Goal: Transaction & Acquisition: Subscribe to service/newsletter

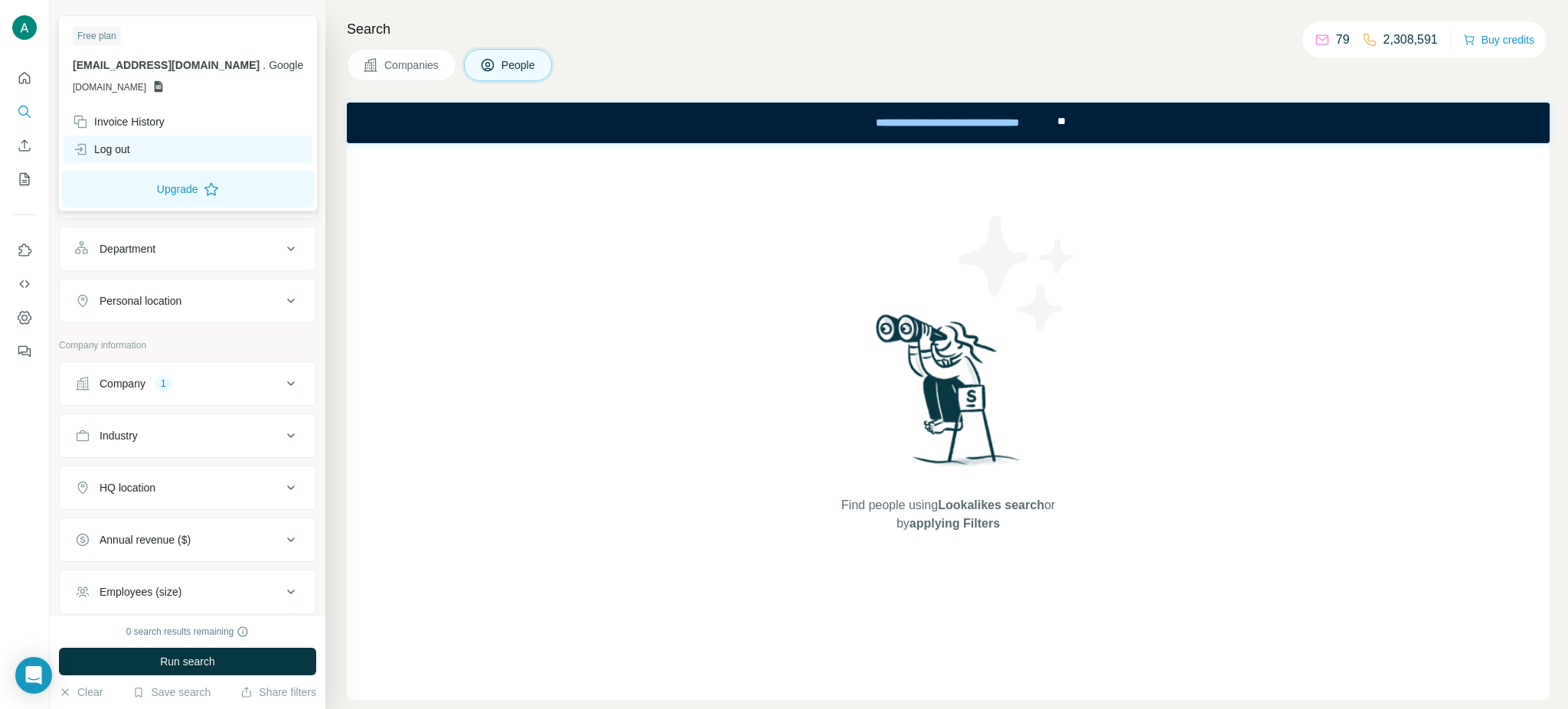
click at [129, 150] on div "Log out" at bounding box center [101, 150] width 58 height 16
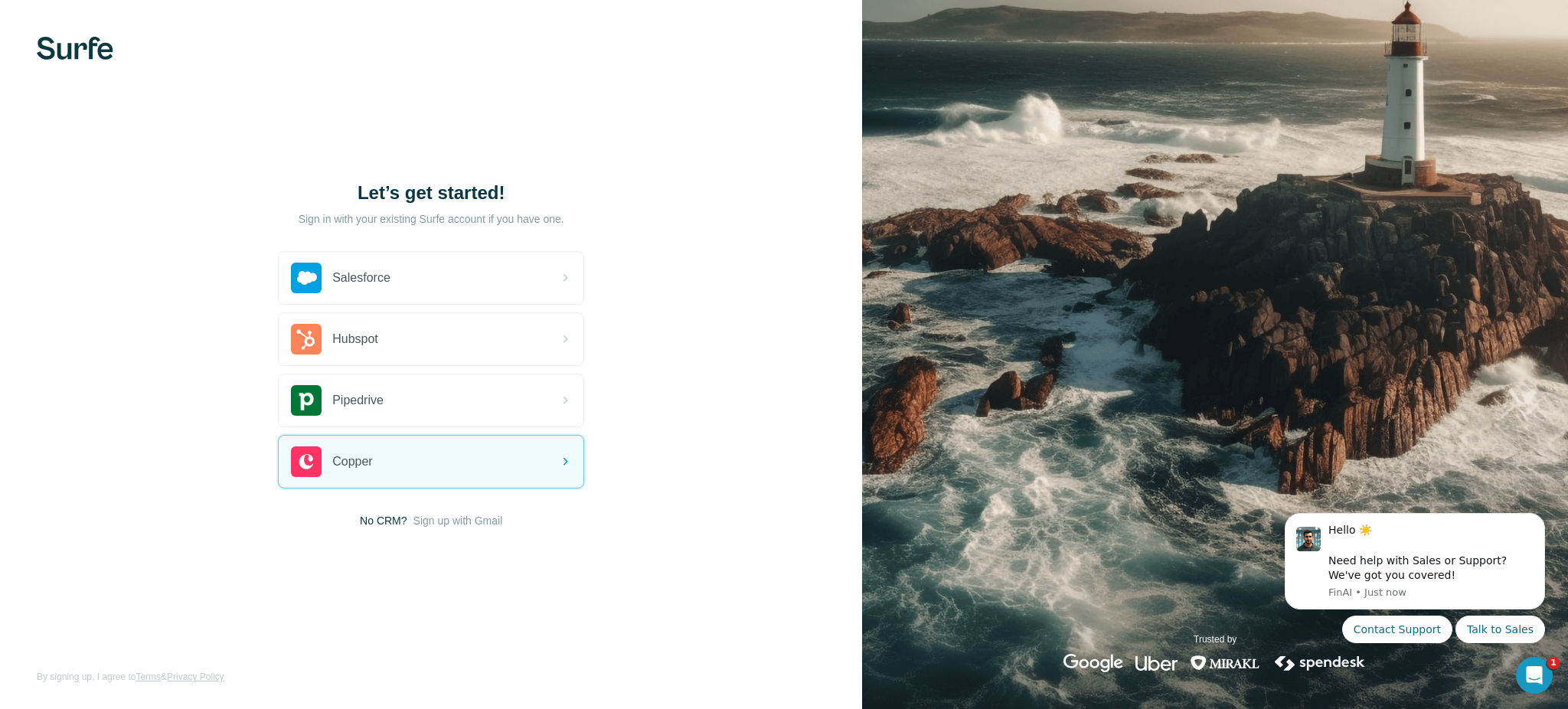
click at [80, 30] on div "Let’s get started! Sign in with your existing Surfe account if you have one. Sa…" at bounding box center [431, 354] width 862 height 709
click at [474, 520] on span "Sign up with Gmail" at bounding box center [458, 521] width 90 height 16
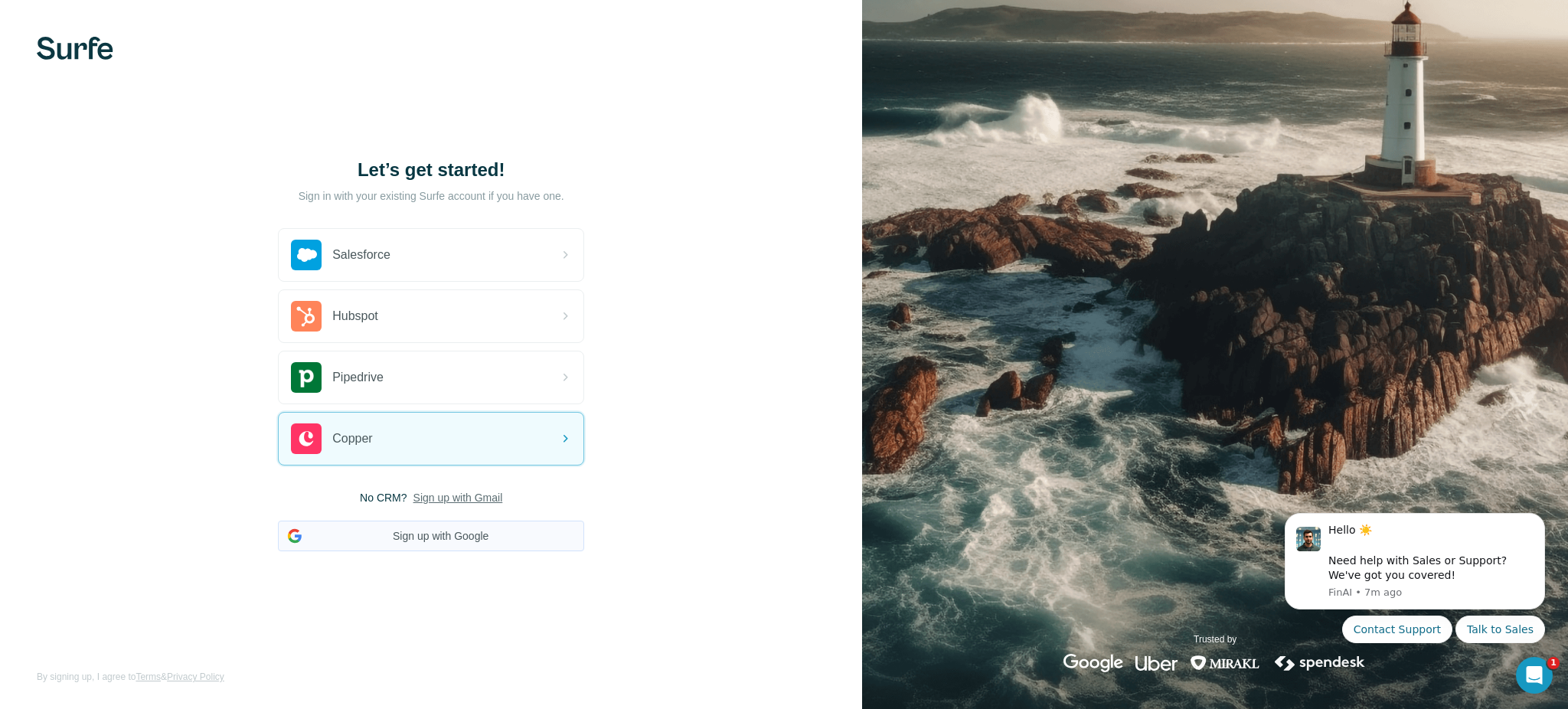
click at [442, 538] on button "Sign up with Google" at bounding box center [431, 535] width 306 height 30
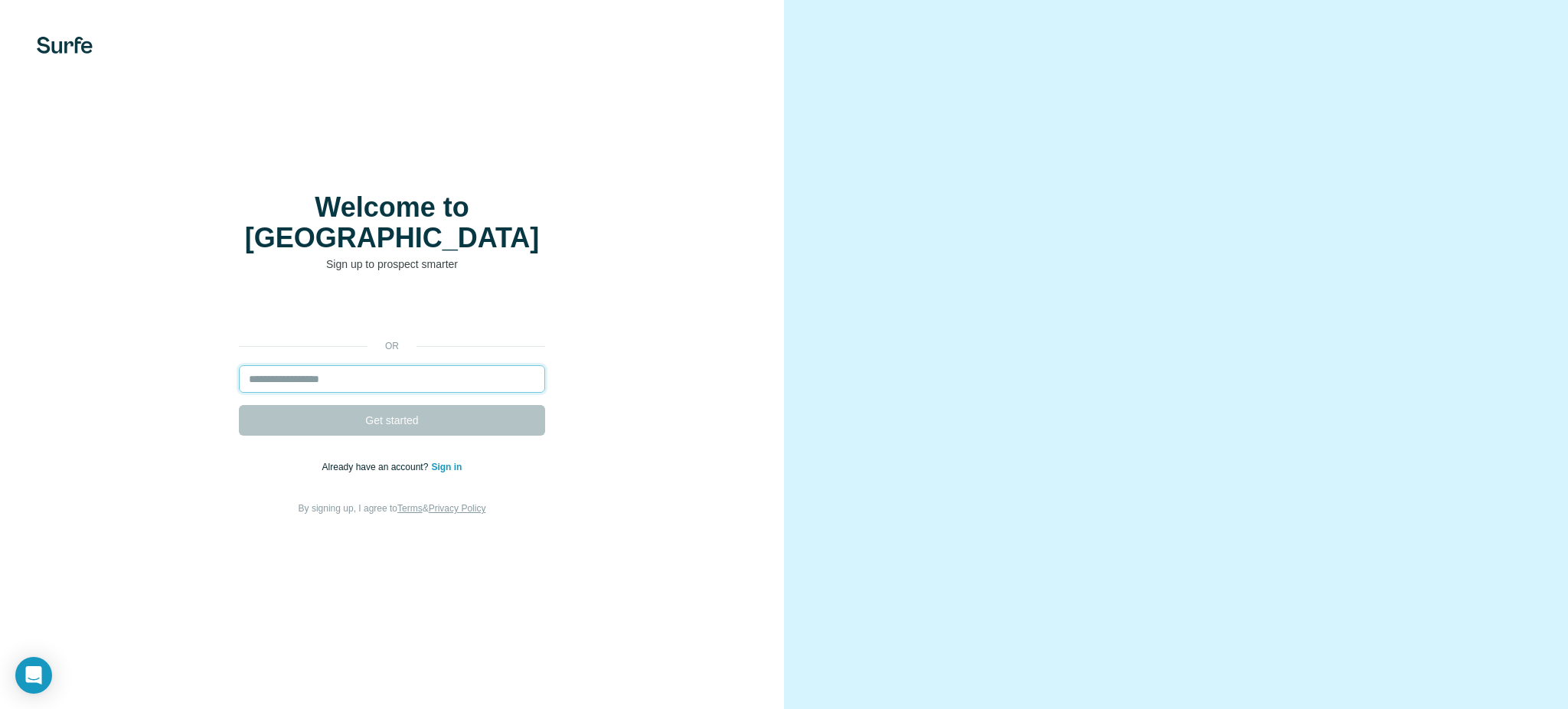
click at [319, 367] on input "email" at bounding box center [391, 379] width 306 height 28
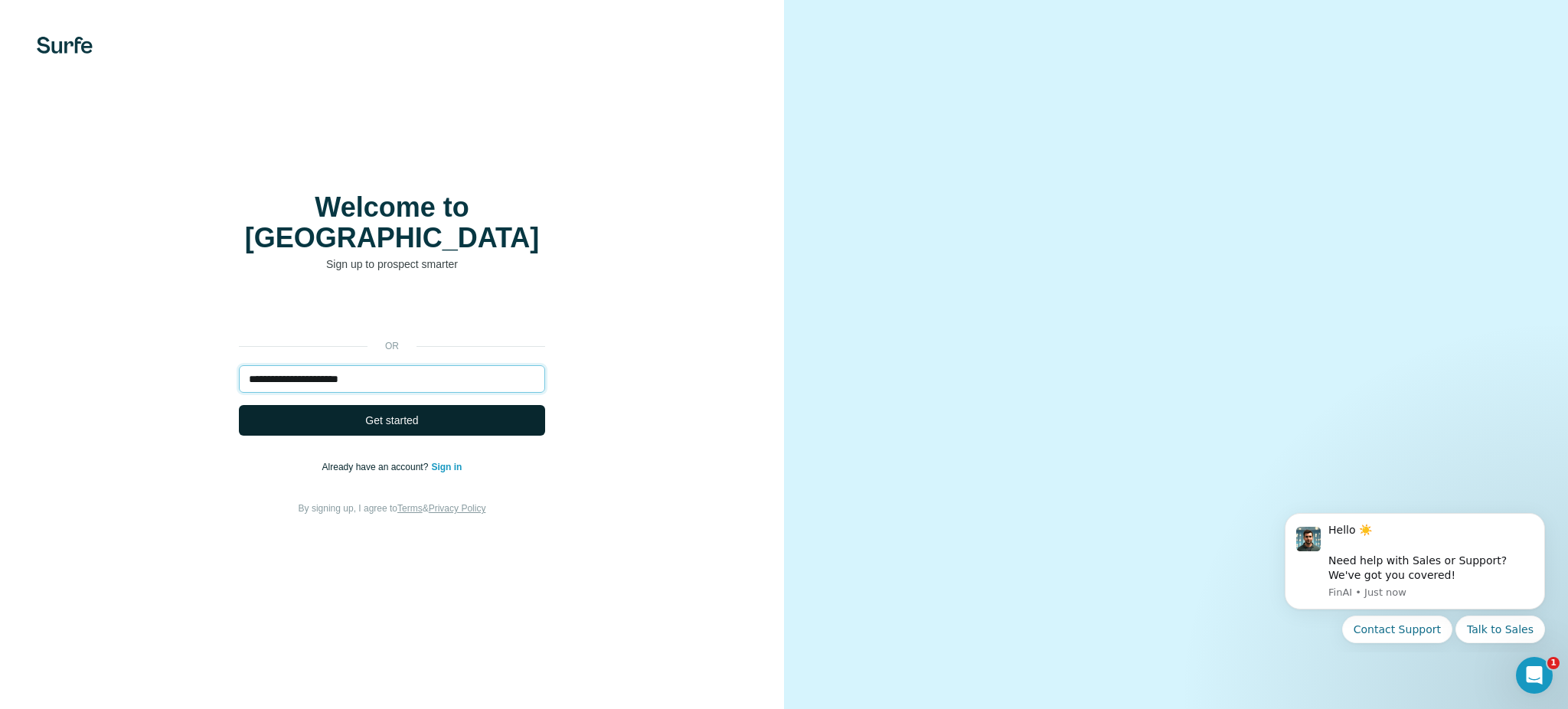
type input "**********"
click at [418, 413] on span "Get started" at bounding box center [391, 421] width 53 height 16
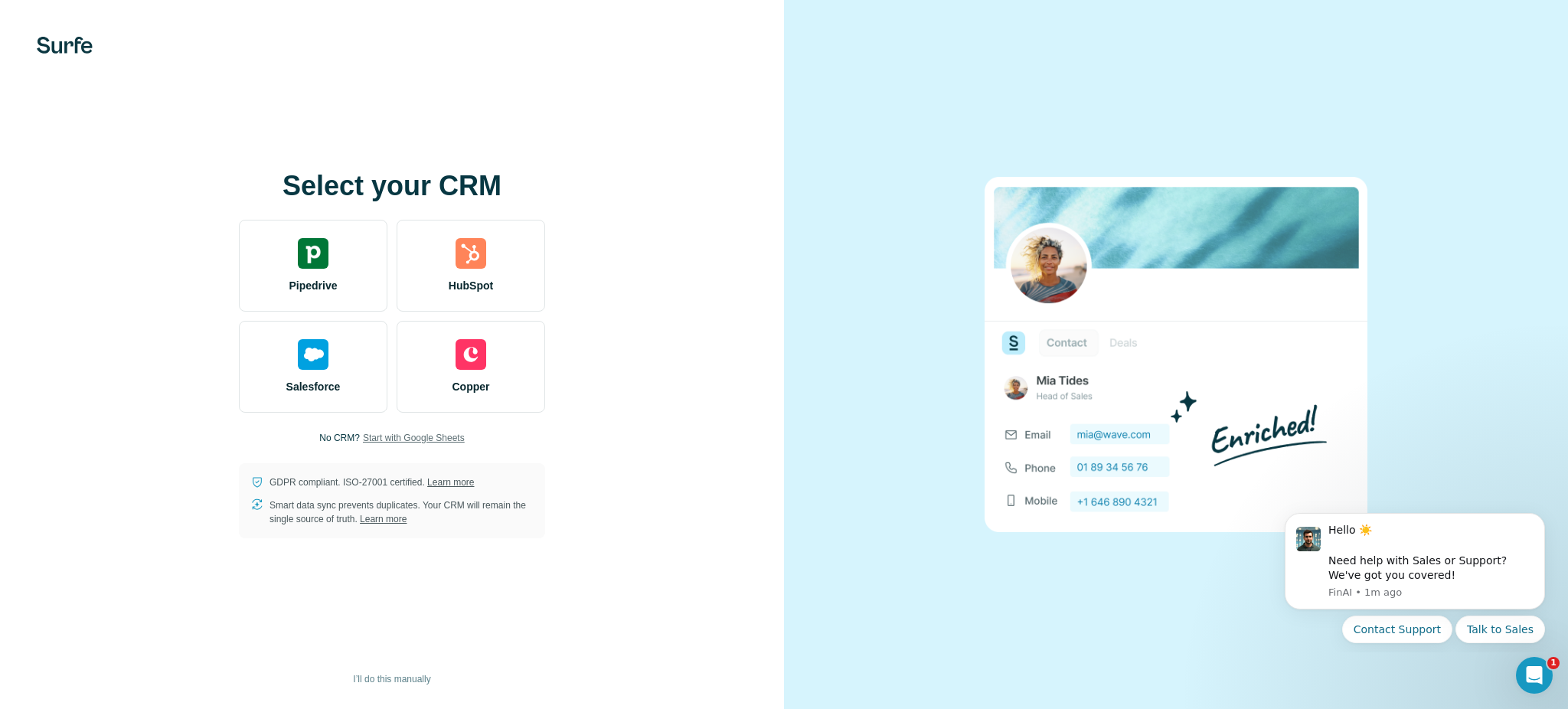
click at [453, 440] on span "Start with Google Sheets" at bounding box center [413, 438] width 102 height 14
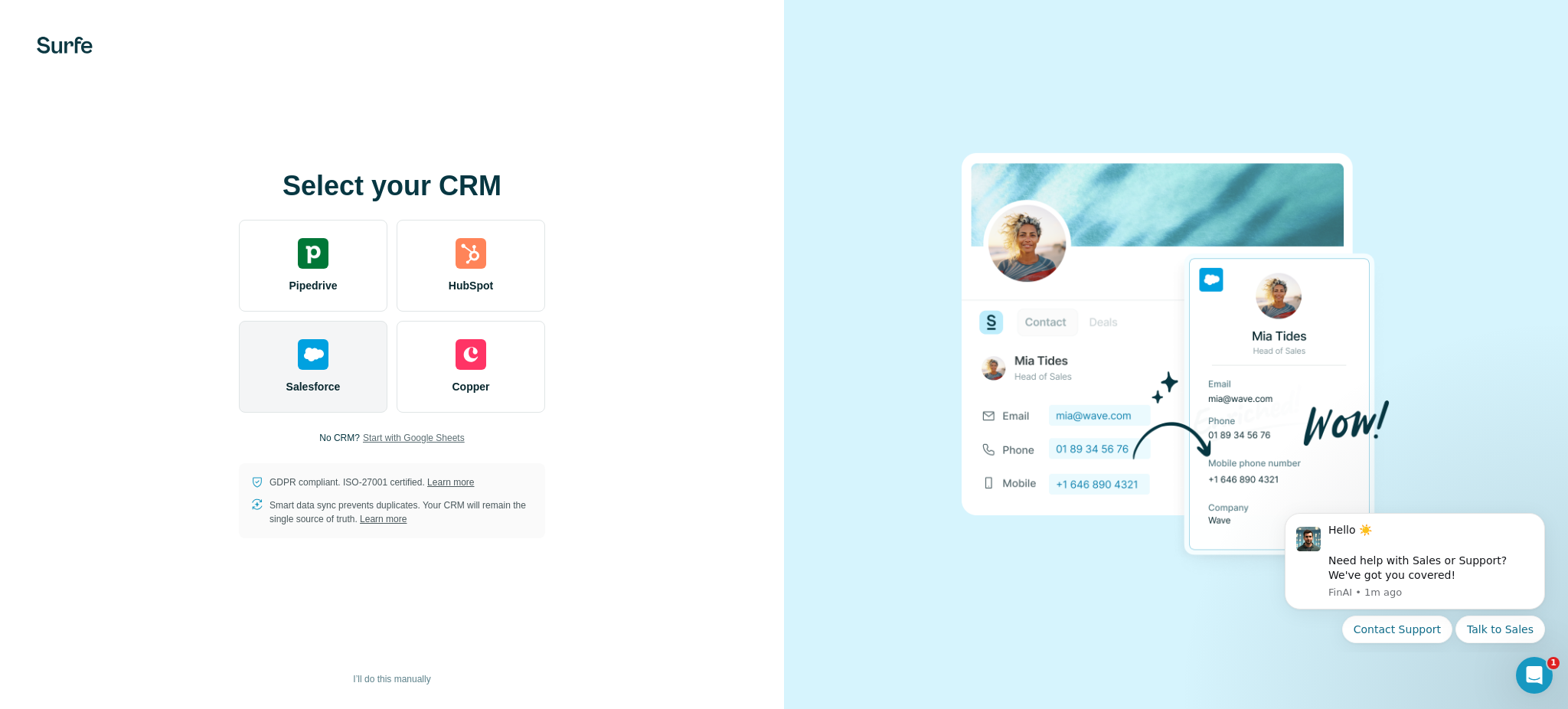
click at [316, 338] on div "Salesforce" at bounding box center [313, 366] width 148 height 91
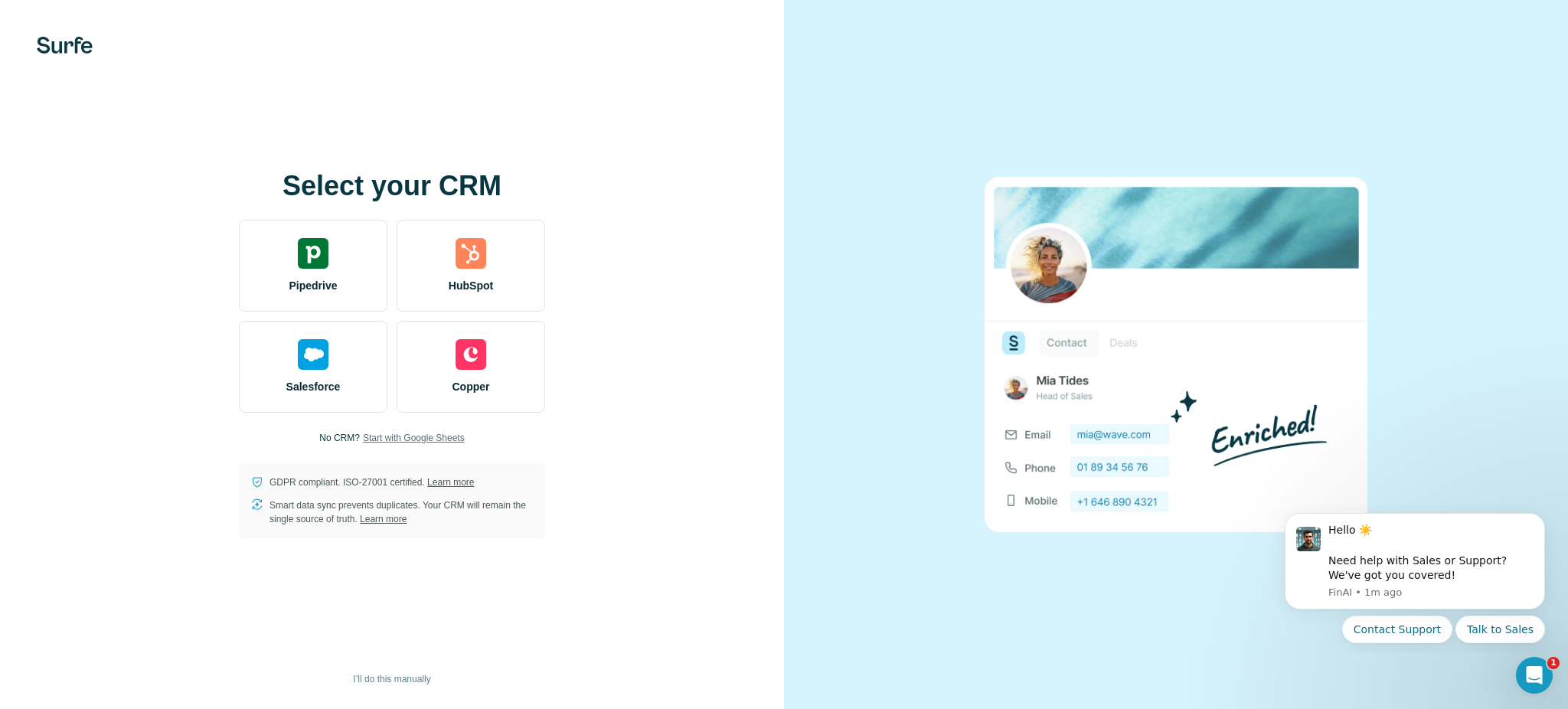
click at [429, 438] on span "Start with Google Sheets" at bounding box center [413, 438] width 102 height 14
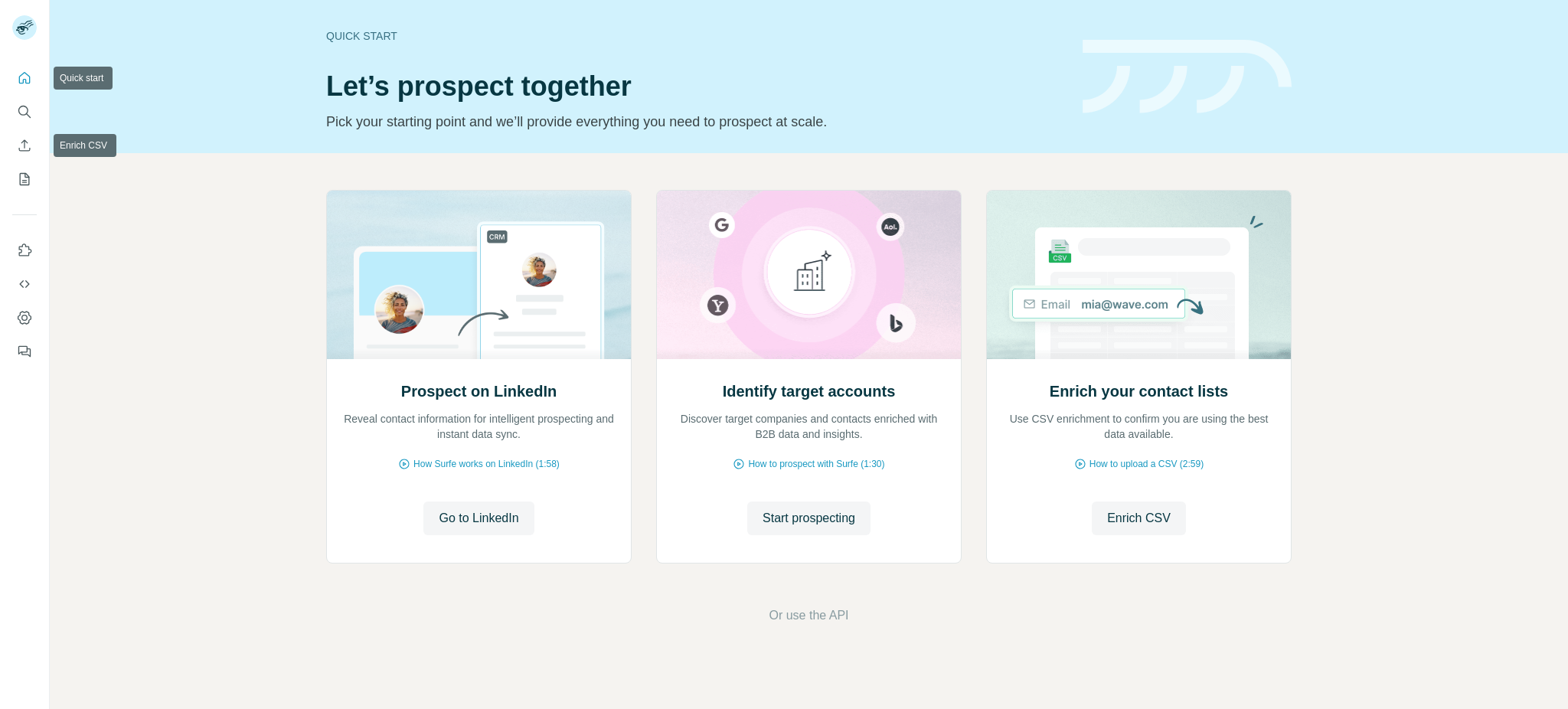
click at [30, 111] on icon "Search" at bounding box center [24, 111] width 16 height 16
click at [24, 112] on icon "Search" at bounding box center [24, 111] width 16 height 16
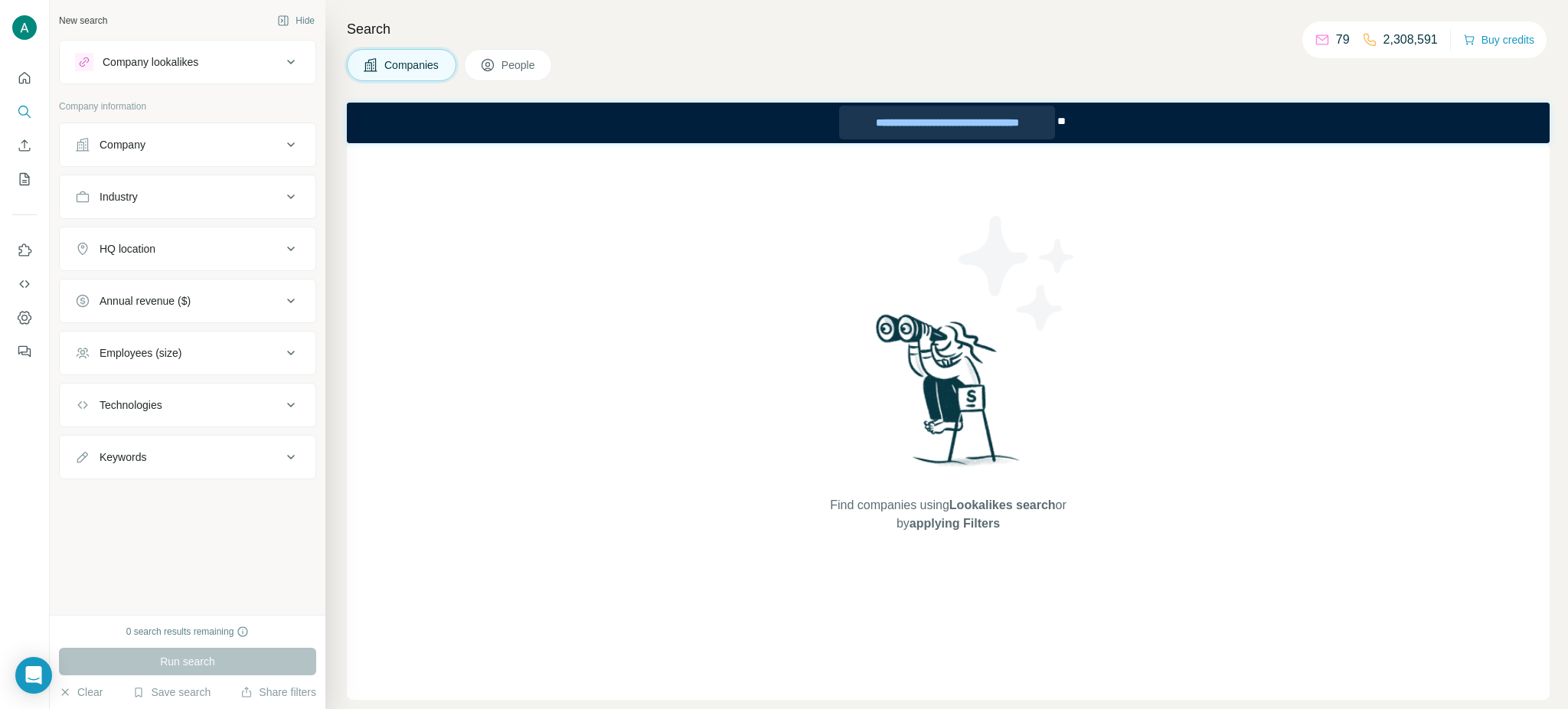
click at [994, 125] on div "**********" at bounding box center [947, 122] width 216 height 34
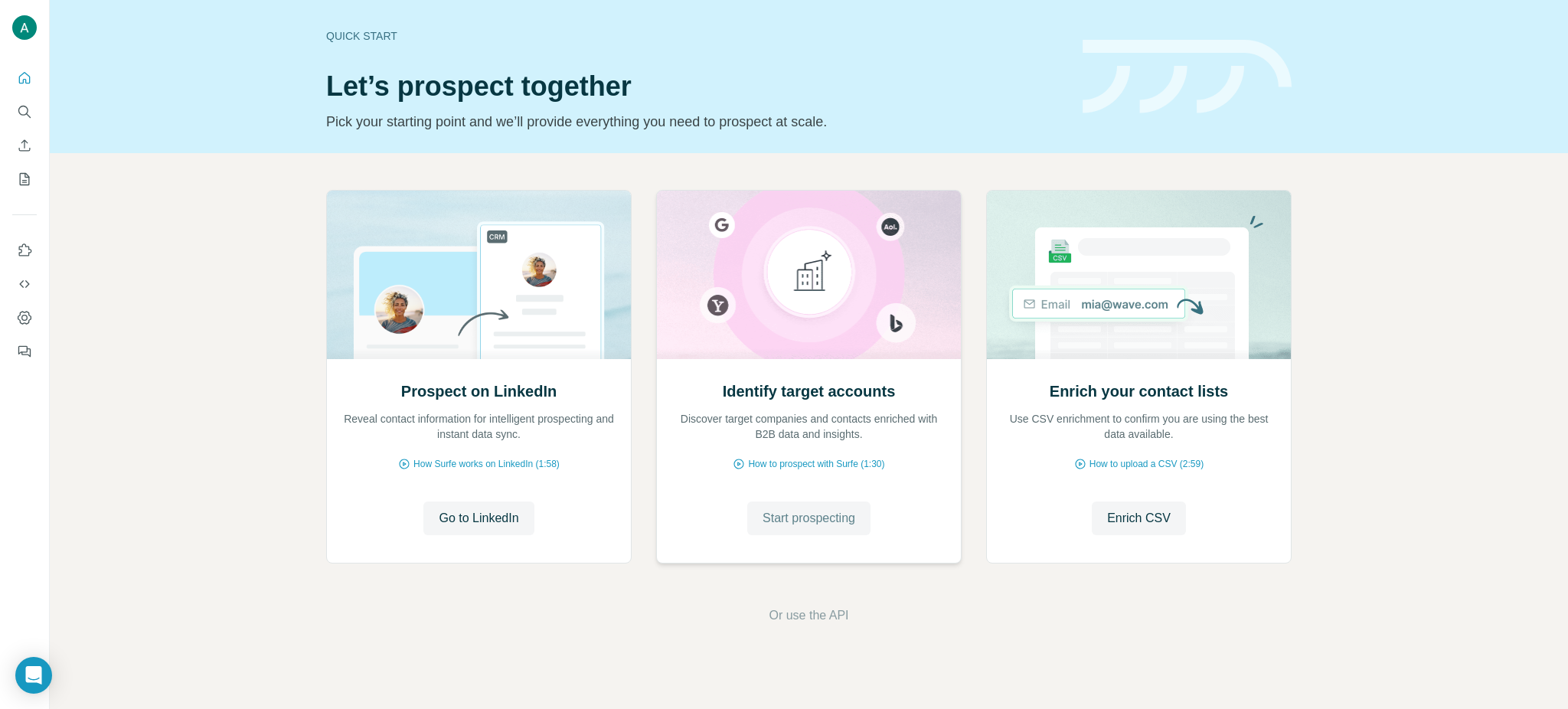
click at [794, 526] on span "Start prospecting" at bounding box center [809, 517] width 92 height 18
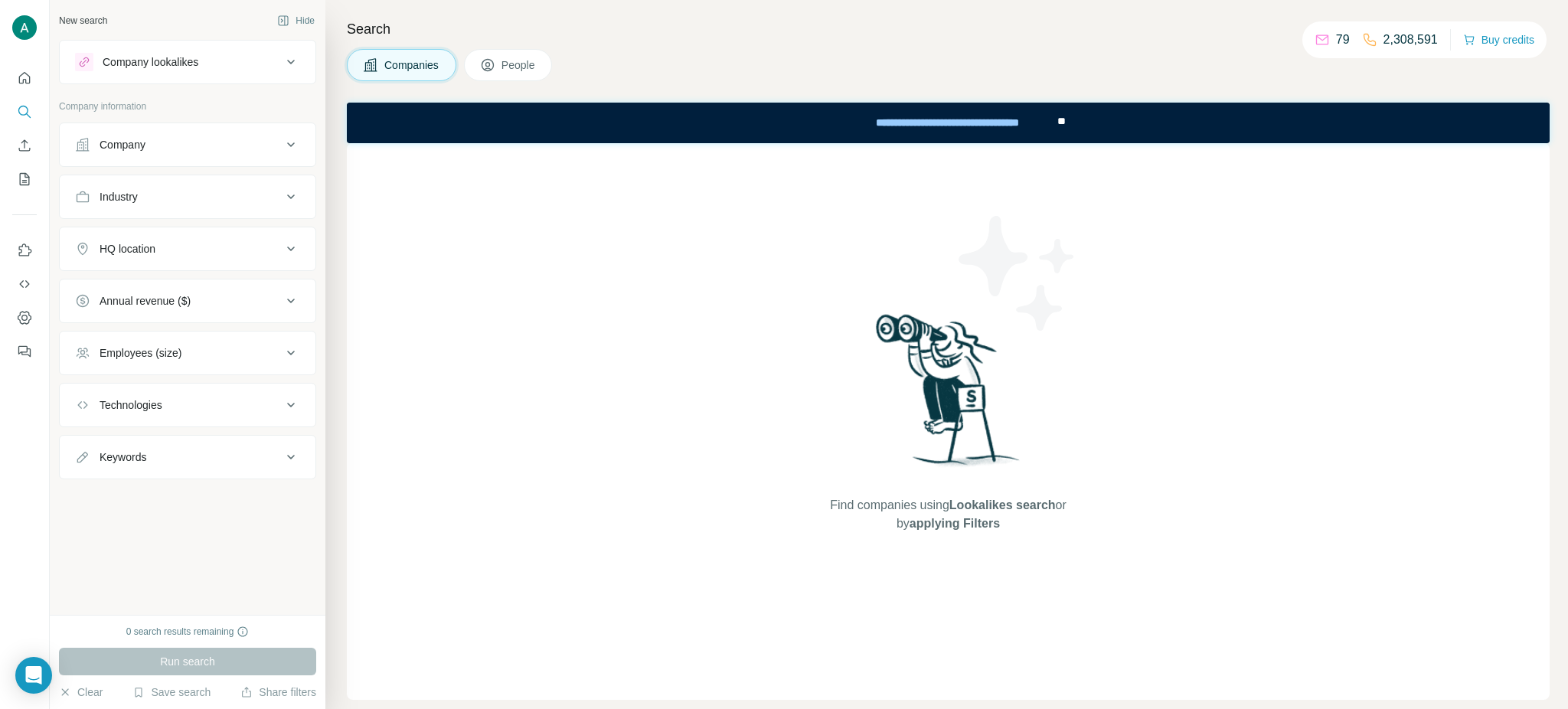
click at [497, 56] on button "People" at bounding box center [508, 64] width 89 height 32
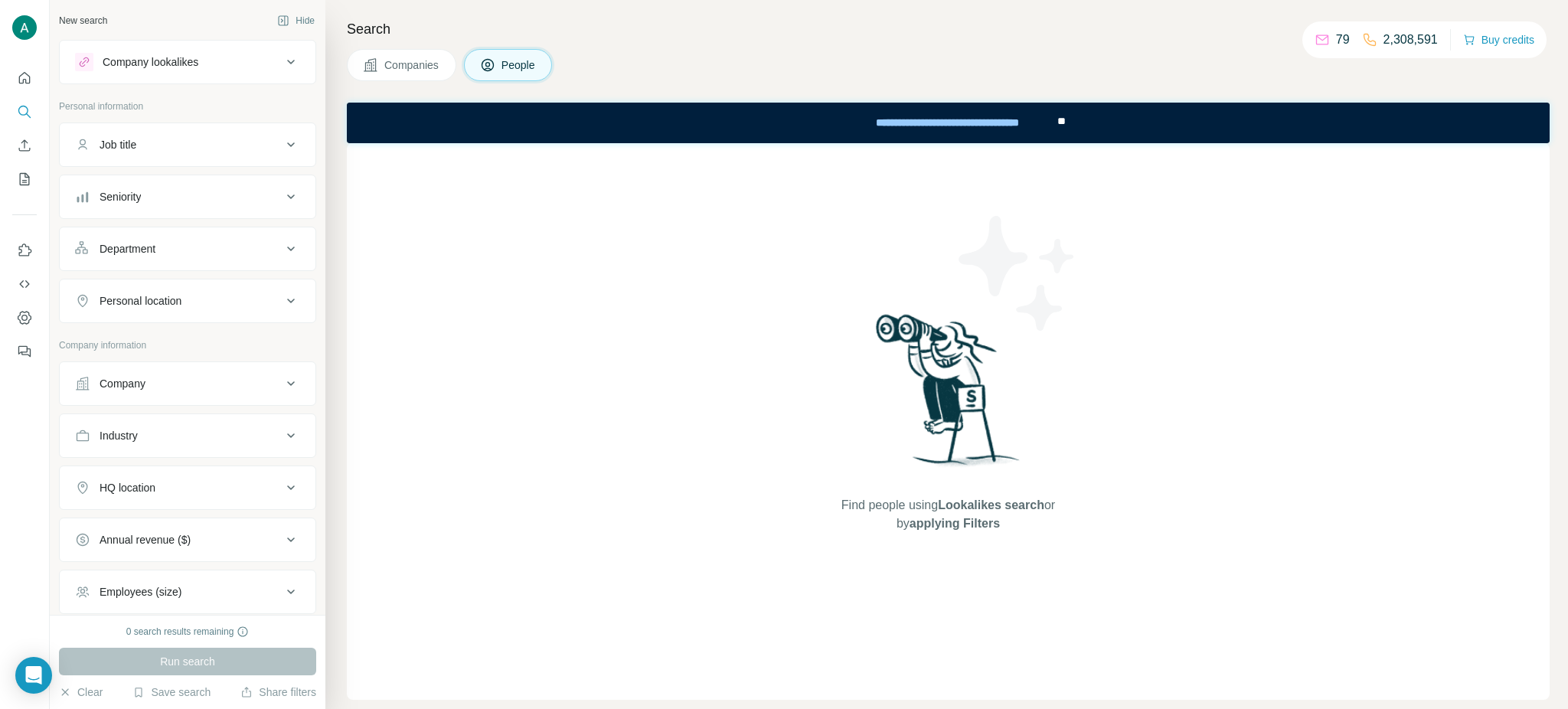
click at [440, 64] on span "Companies" at bounding box center [412, 65] width 56 height 16
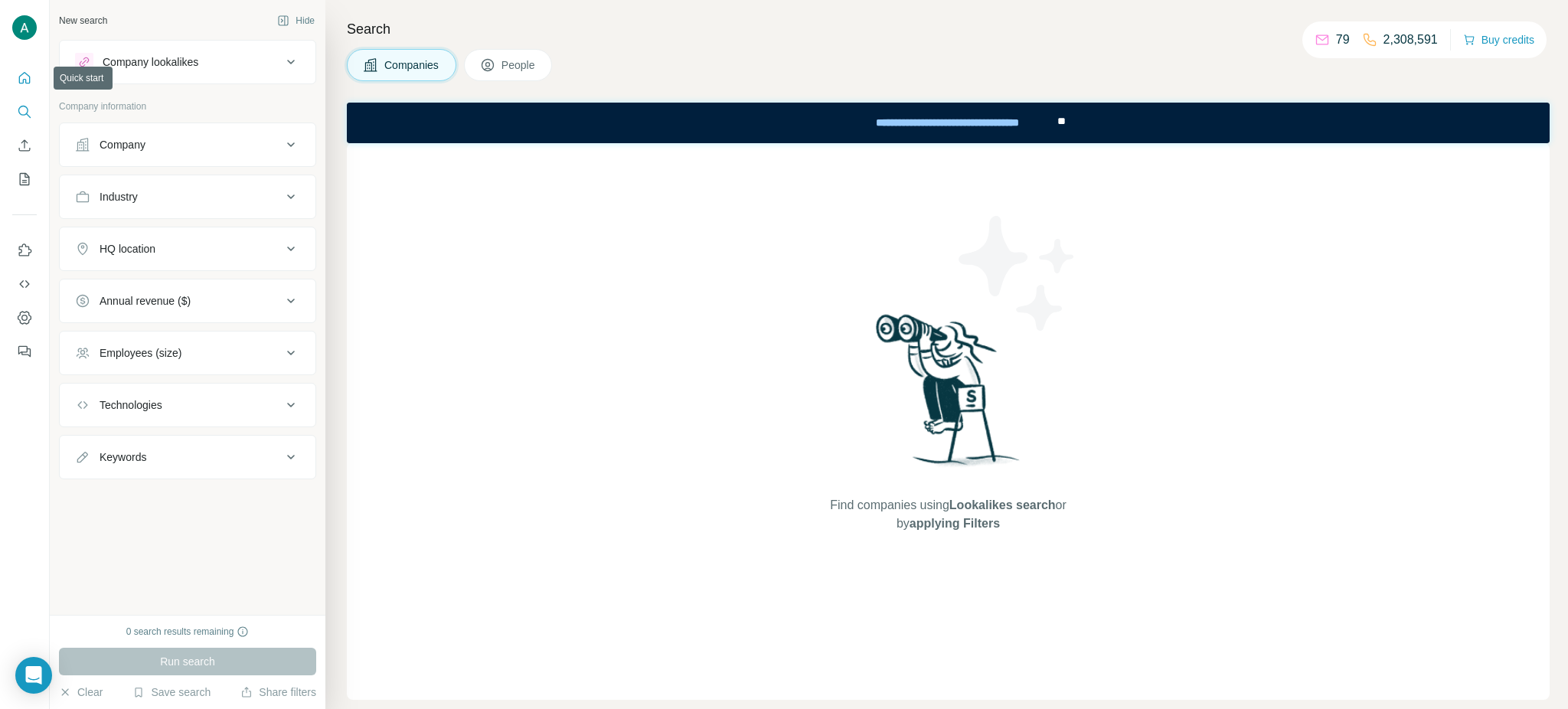
click at [23, 82] on icon "Quick start" at bounding box center [24, 78] width 11 height 11
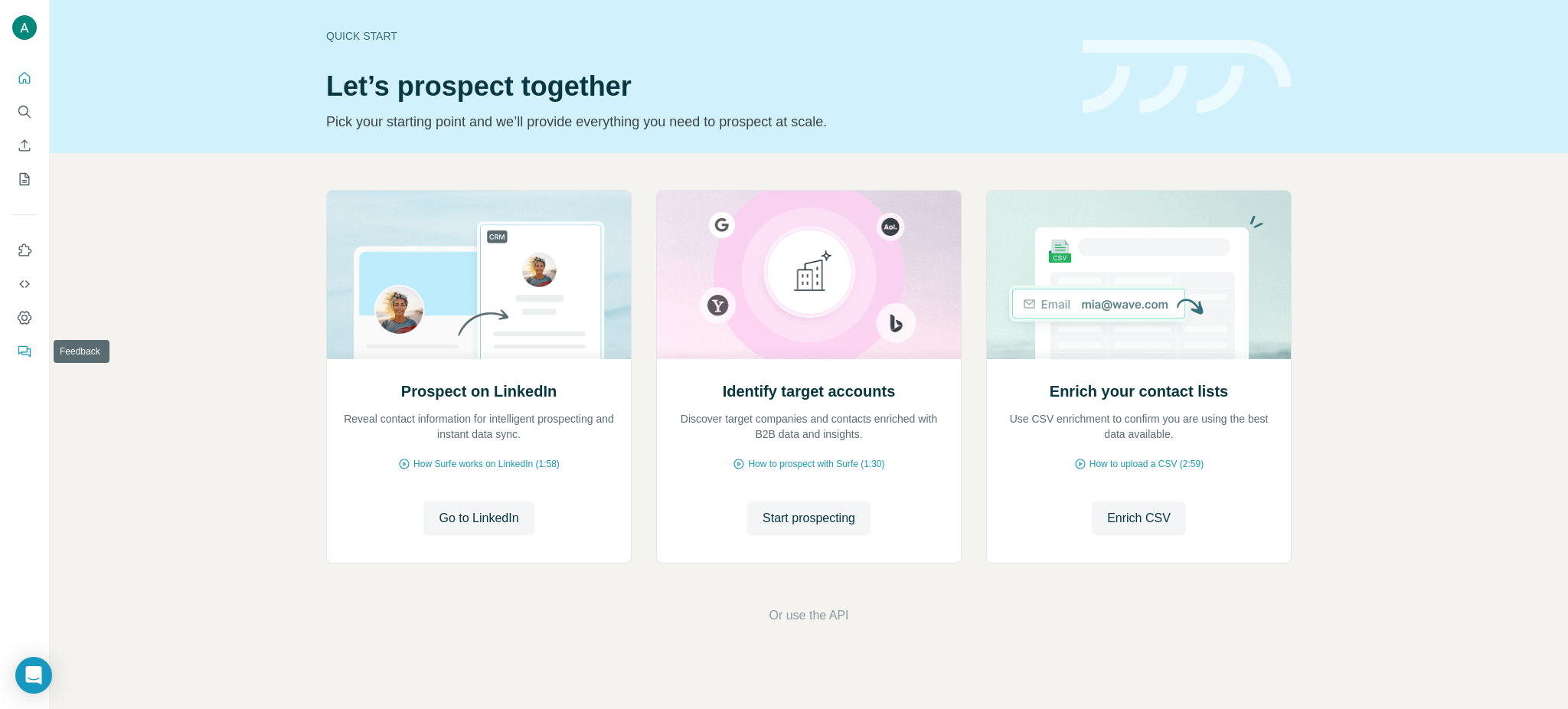
click at [24, 354] on icon "Feedback" at bounding box center [26, 353] width 10 height 9
click at [498, 522] on span "Go to LinkedIn" at bounding box center [478, 517] width 79 height 18
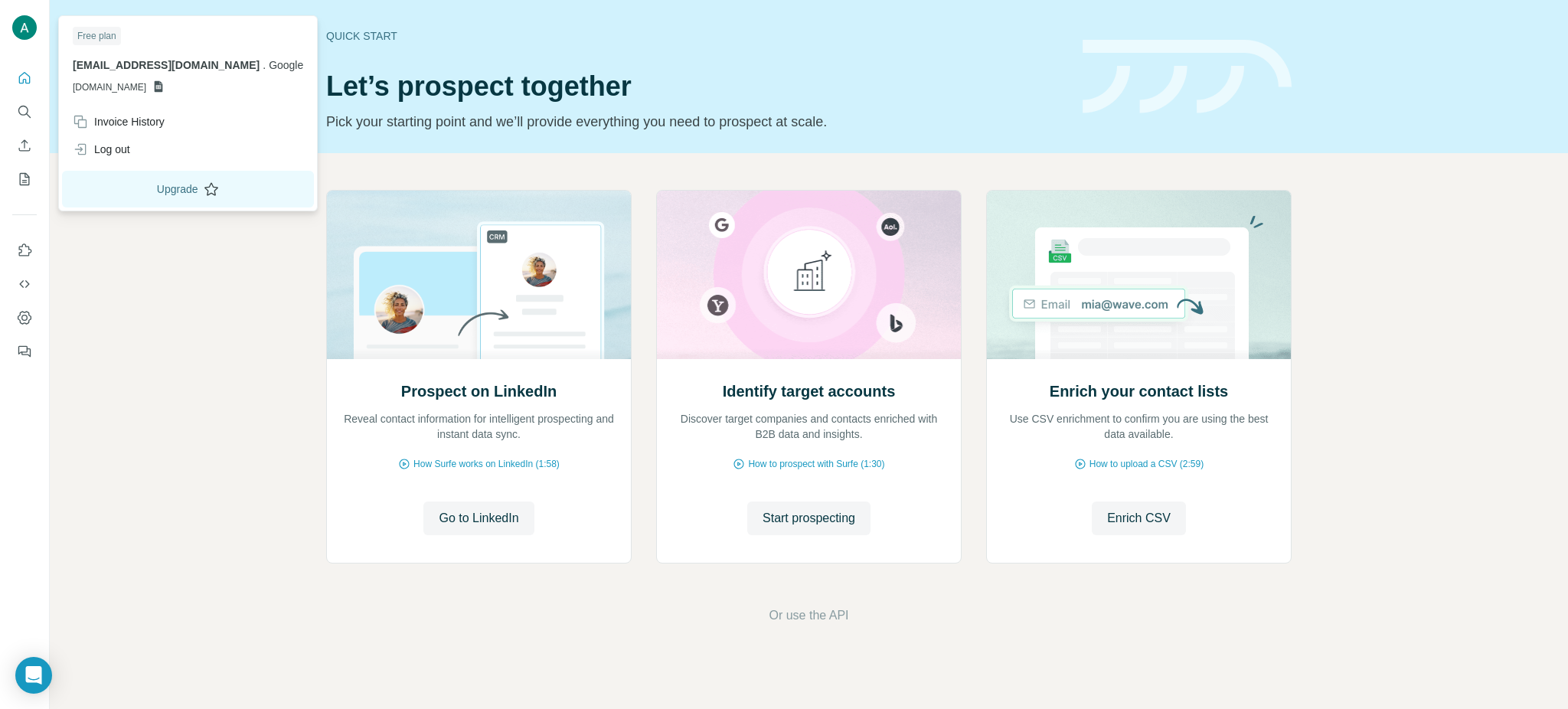
click at [146, 191] on button "Upgrade" at bounding box center [187, 189] width 252 height 37
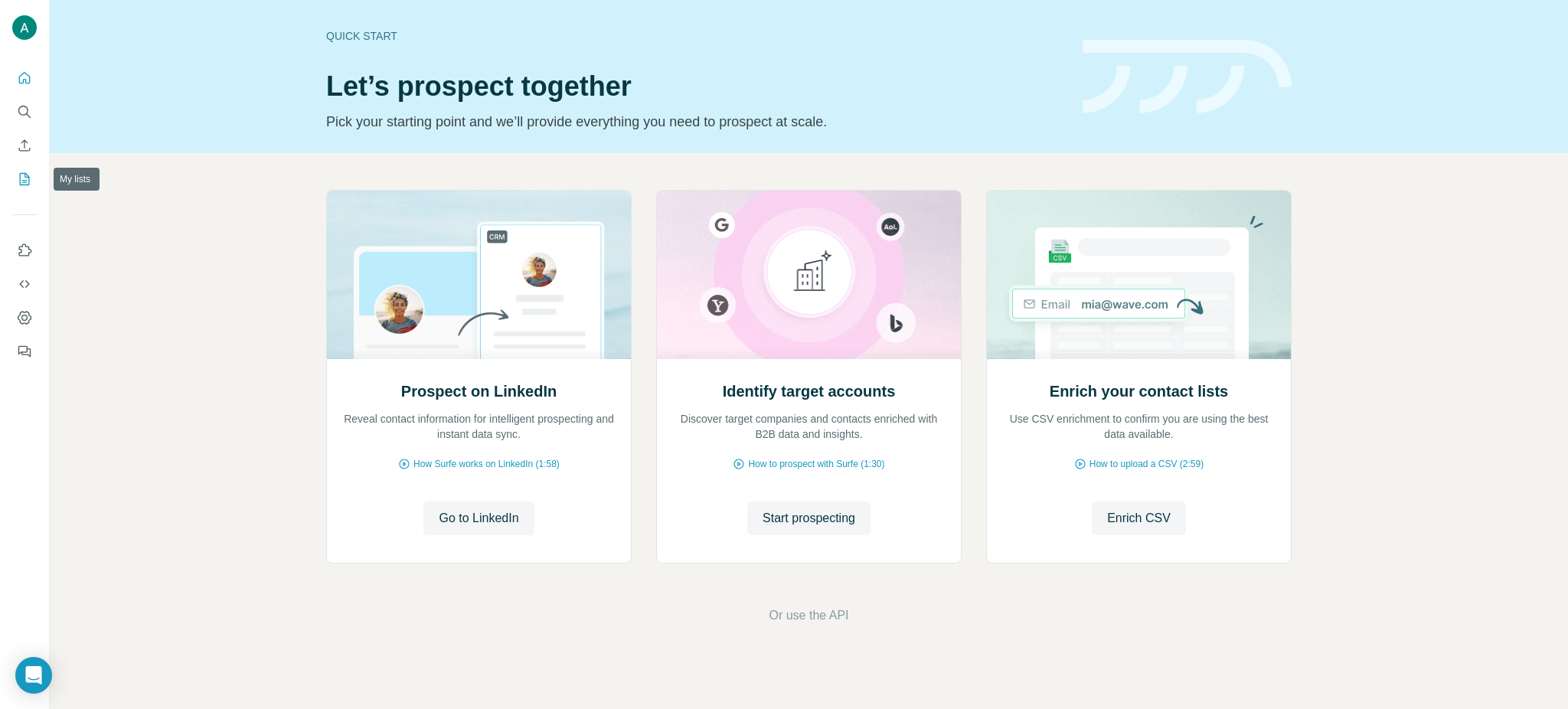
click at [22, 175] on icon "My lists" at bounding box center [24, 179] width 16 height 16
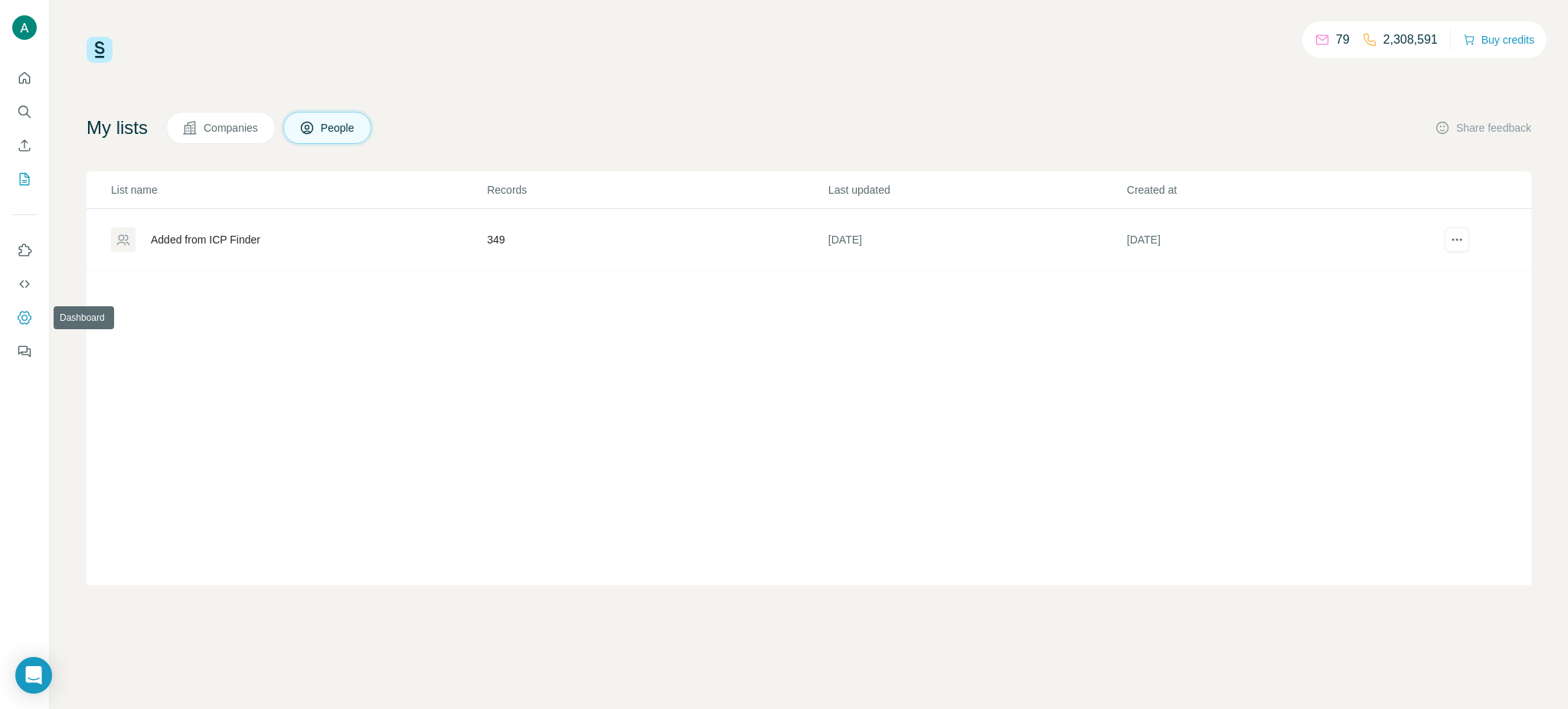
click at [21, 307] on button "Dashboard" at bounding box center [24, 318] width 24 height 28
click at [22, 81] on icon "Quick start" at bounding box center [24, 78] width 16 height 16
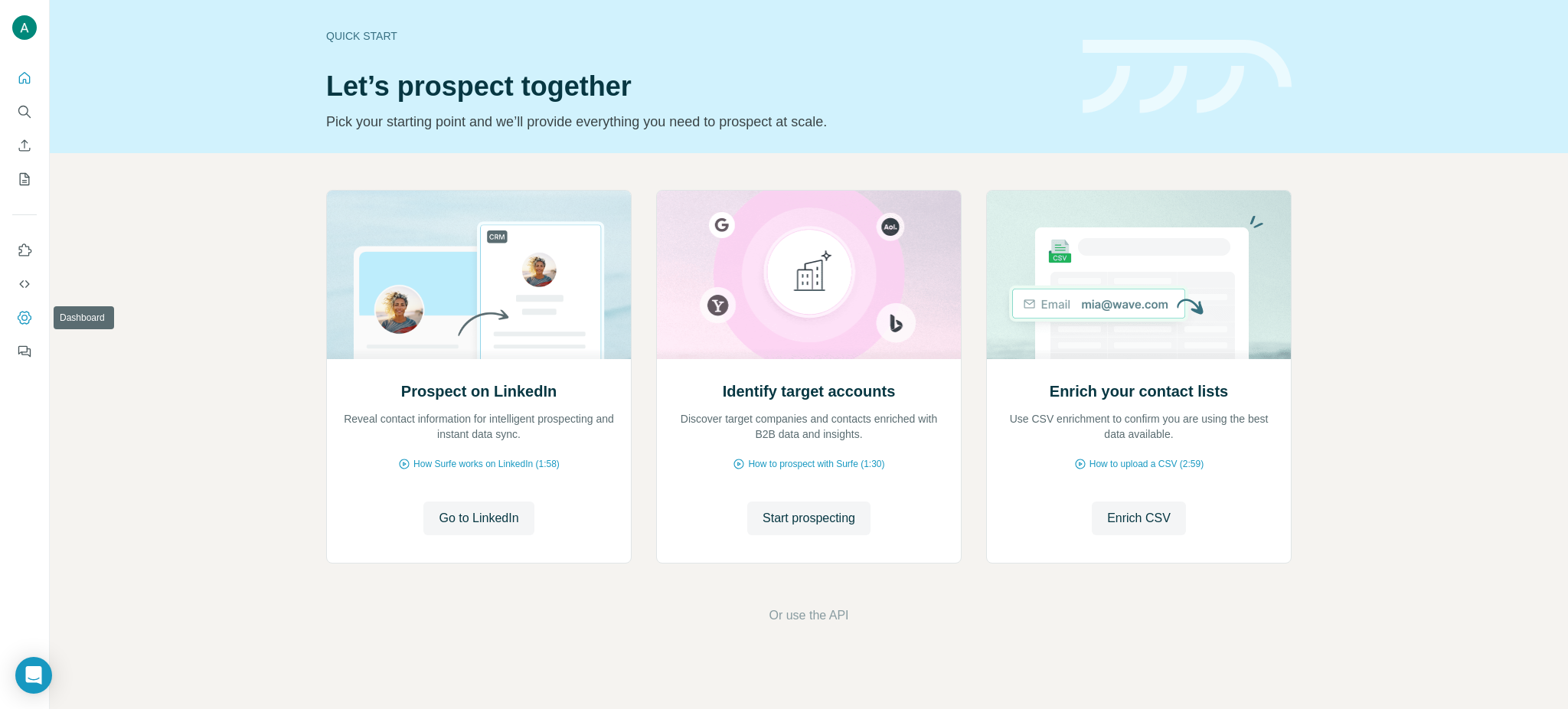
click at [24, 316] on icon "Dashboard" at bounding box center [24, 318] width 16 height 16
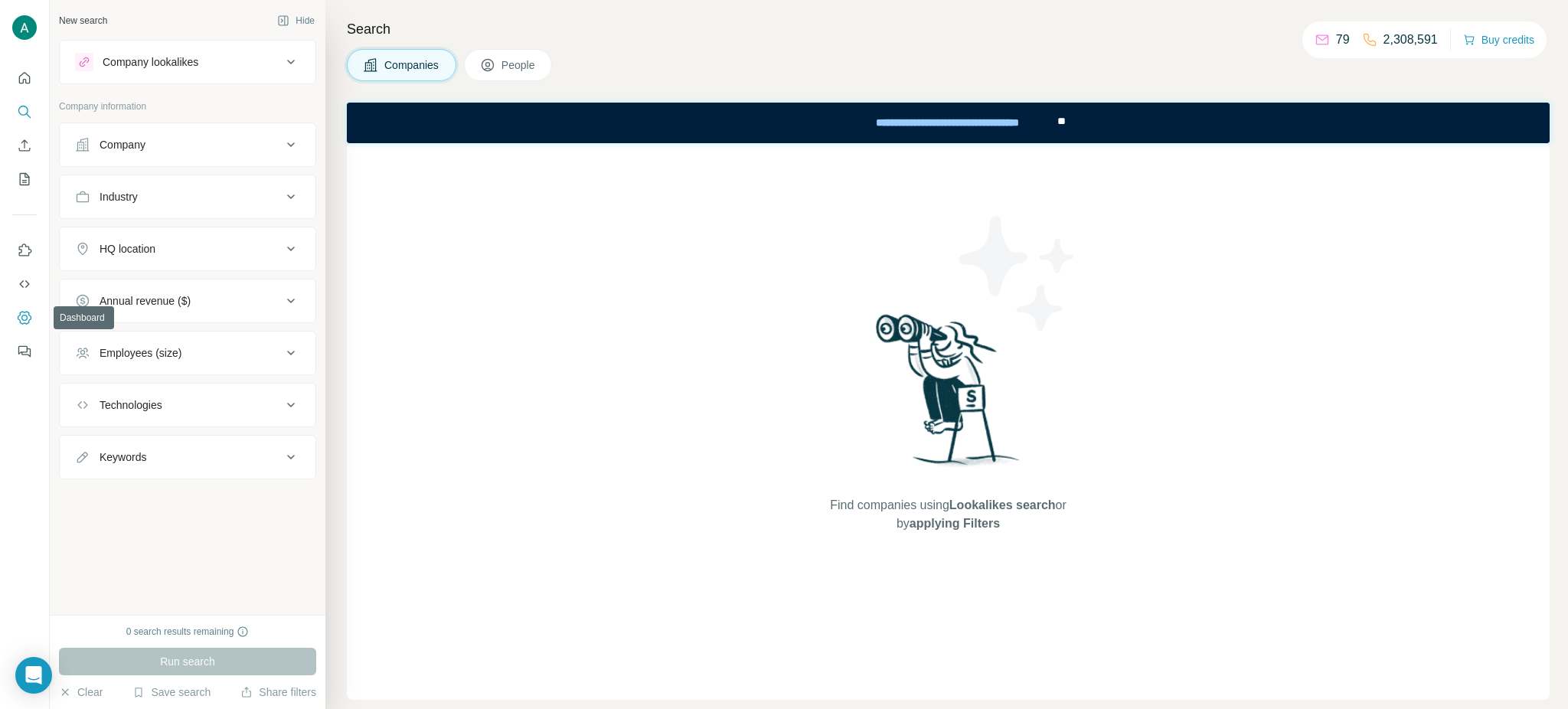
click at [23, 311] on icon "Dashboard" at bounding box center [24, 318] width 16 height 16
click at [952, 129] on div "**********" at bounding box center [947, 122] width 216 height 34
